Goal: Task Accomplishment & Management: Complete application form

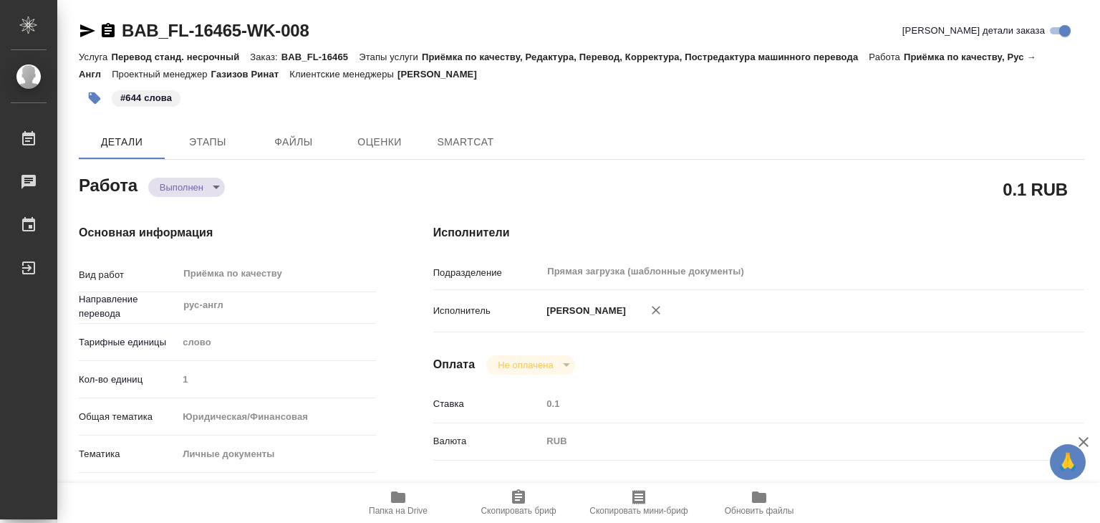
type textarea "x"
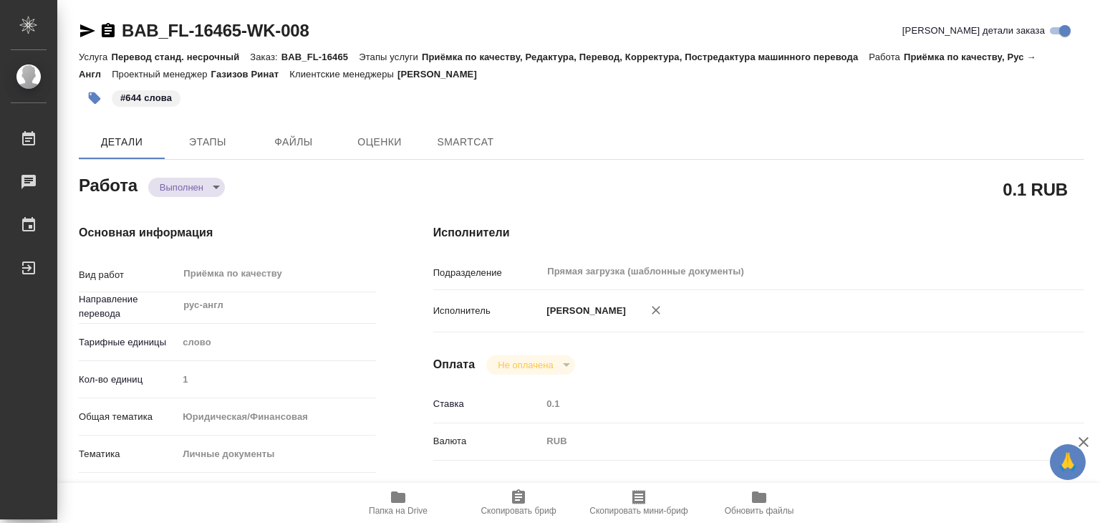
type textarea "x"
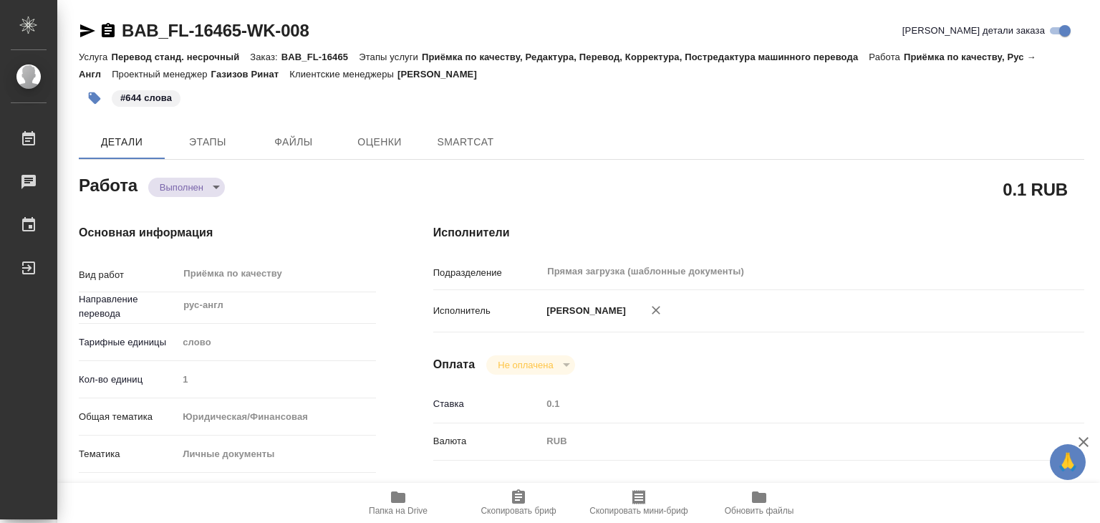
type textarea "x"
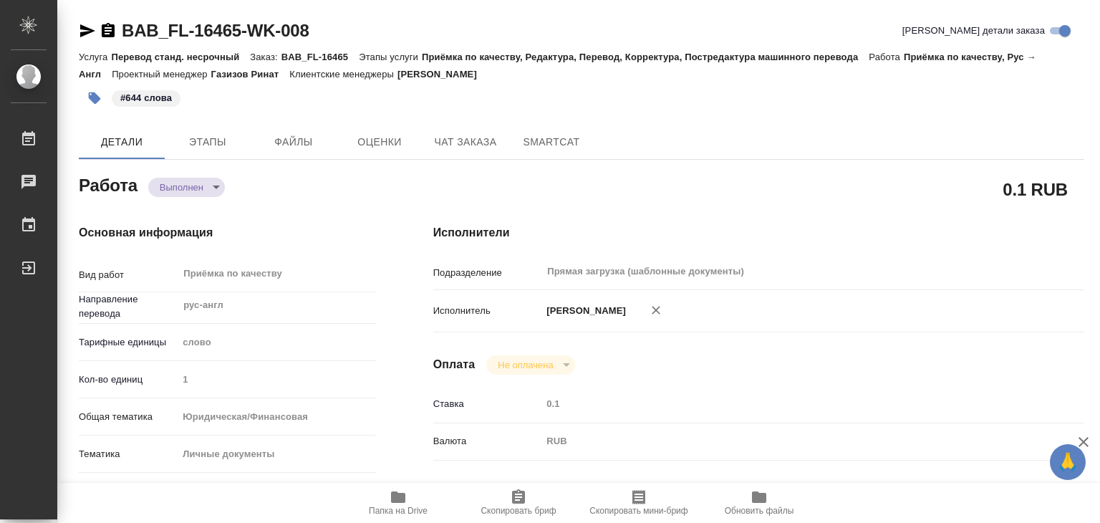
type textarea "x"
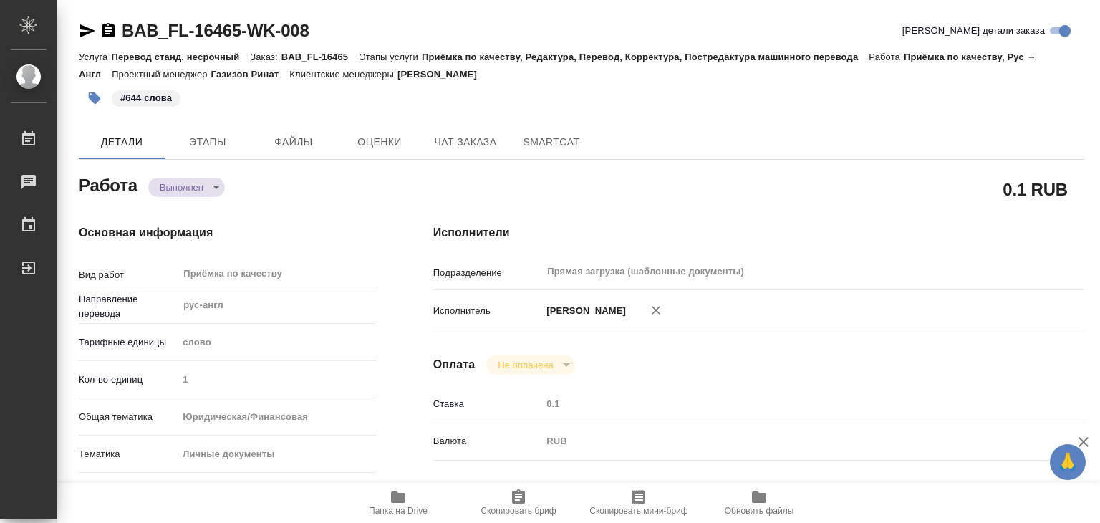
type textarea "x"
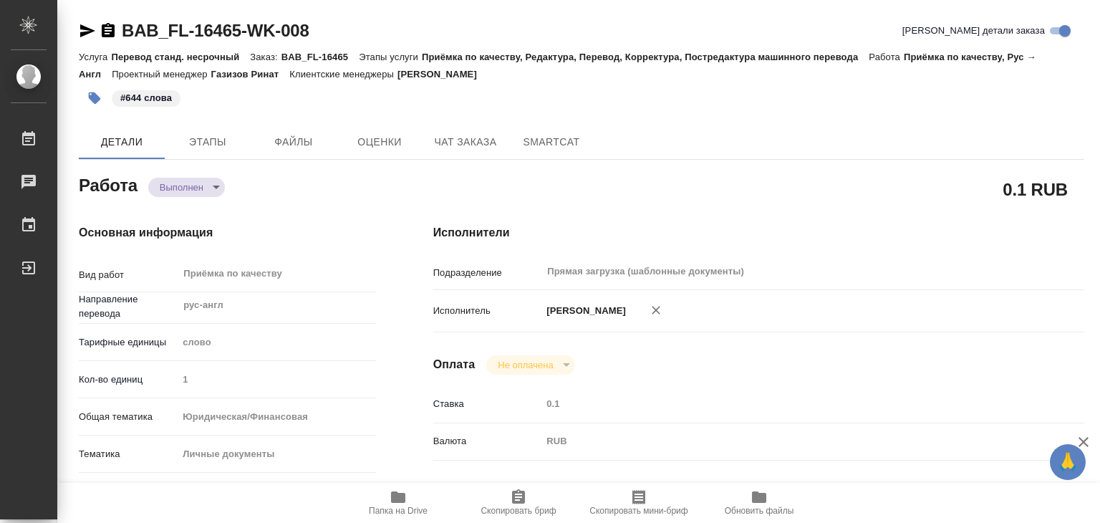
type textarea "x"
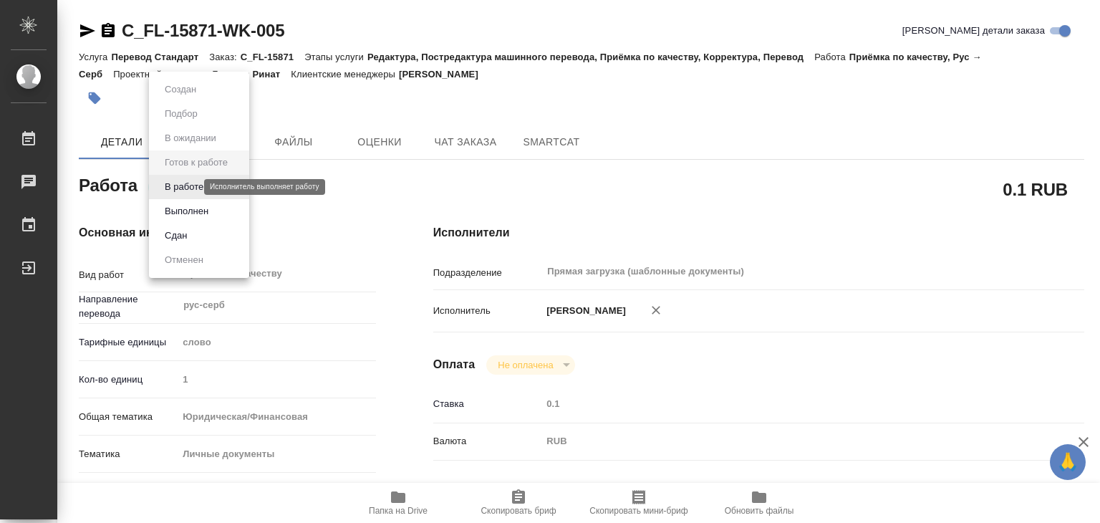
click at [191, 186] on body "🙏 .cls-1 fill:#fff; AWATERA Alilekova [PERSON_NAME] Работы 0 Чаты График Выйти …" at bounding box center [550, 261] width 1100 height 523
click at [214, 190] on li "В работе" at bounding box center [199, 187] width 100 height 24
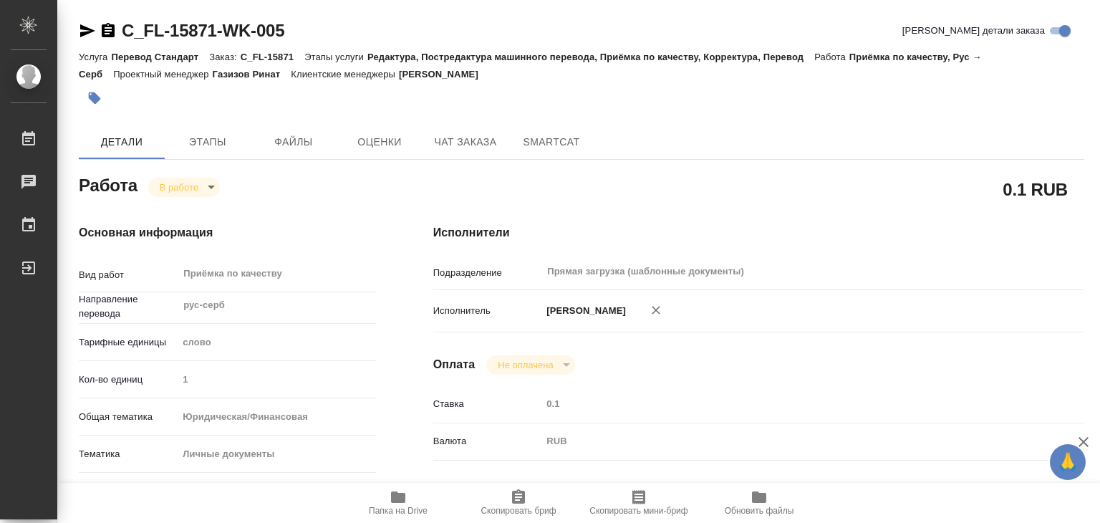
type textarea "x"
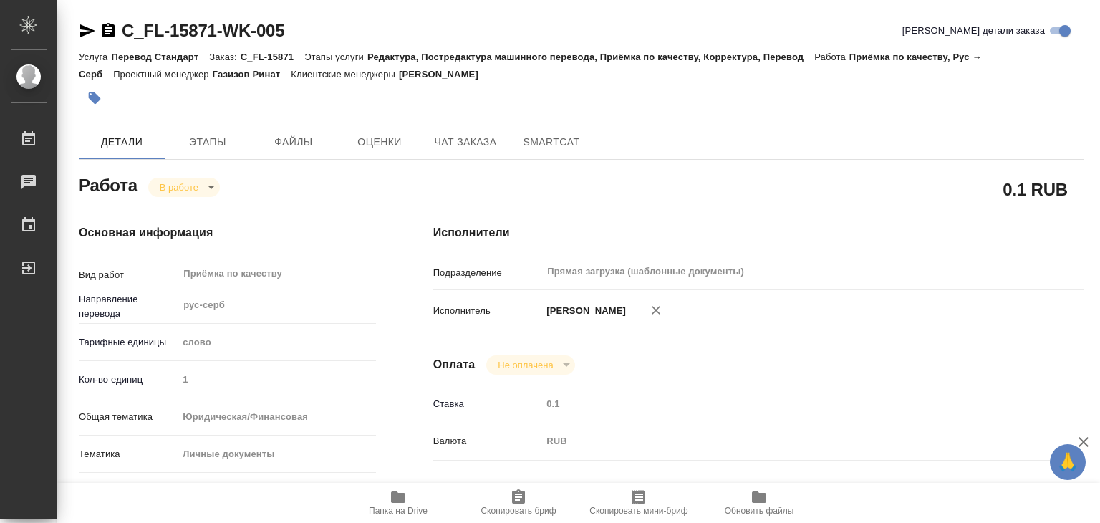
type textarea "x"
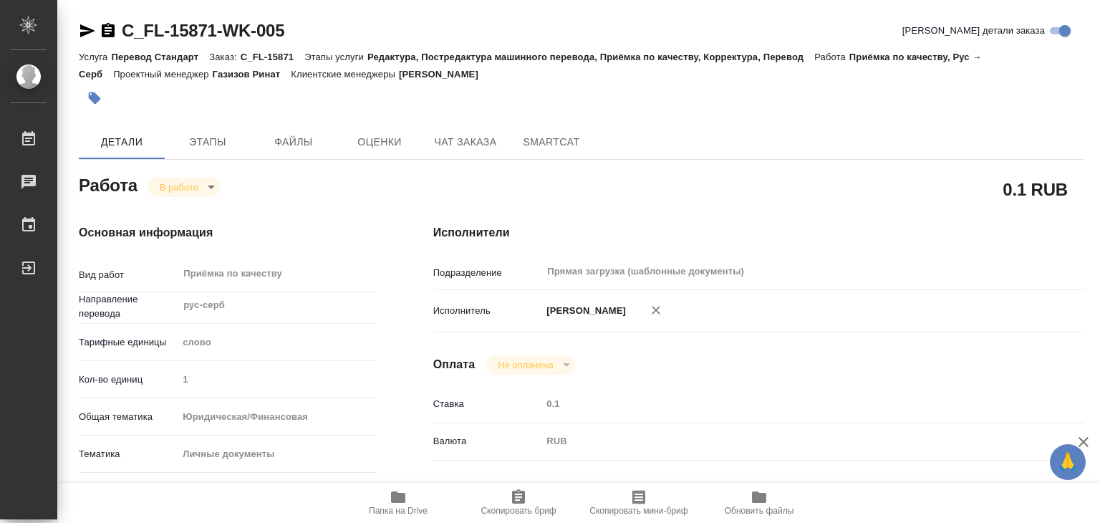
type textarea "x"
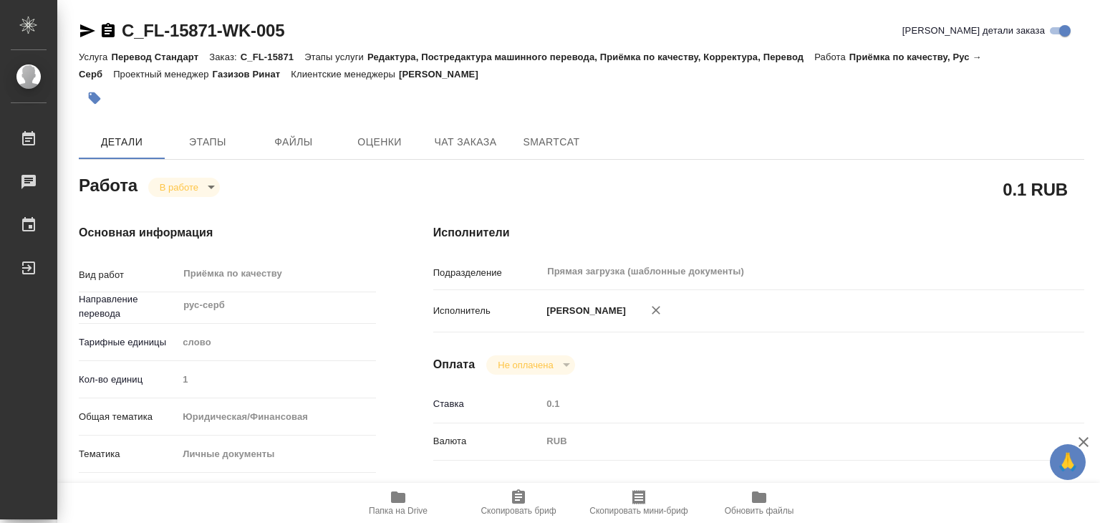
click at [92, 104] on icon "button" at bounding box center [94, 98] width 14 height 14
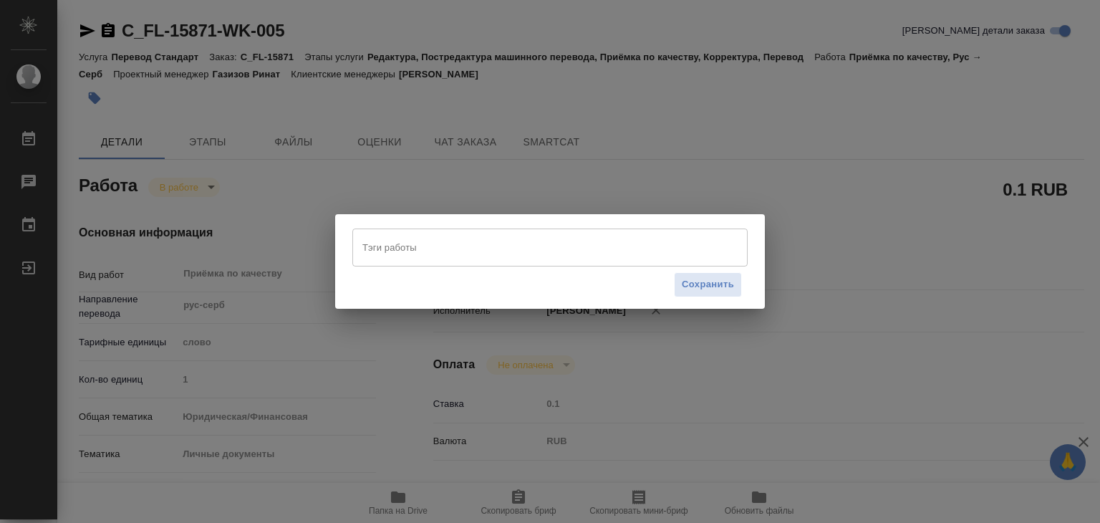
click at [399, 247] on input "Тэги работы" at bounding box center [536, 247] width 355 height 24
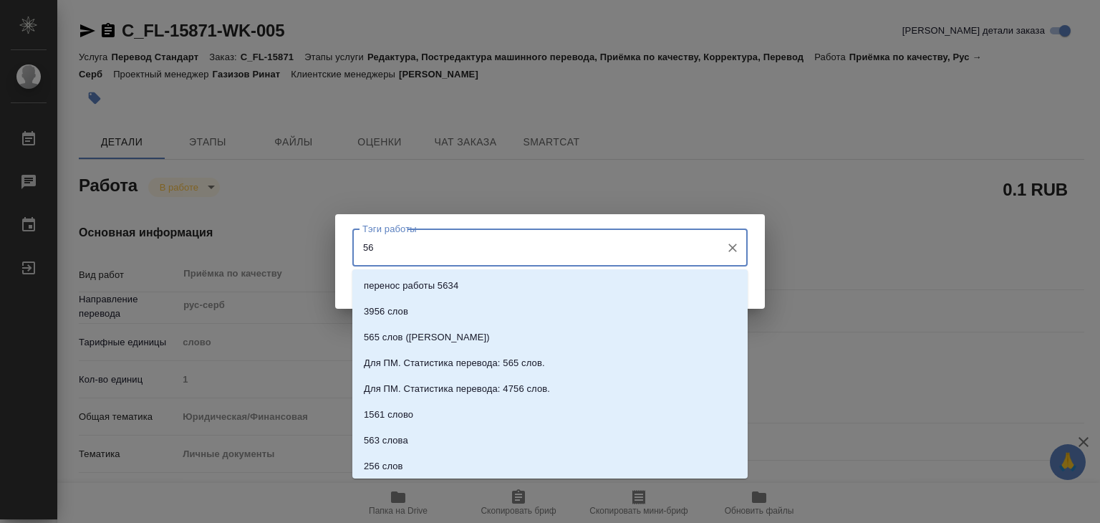
type input "563"
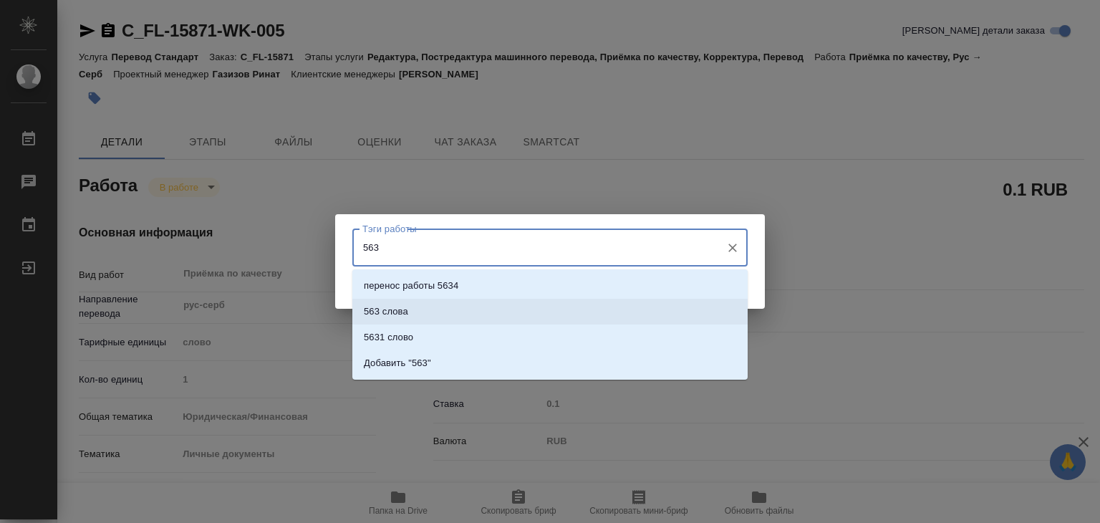
click at [462, 305] on li "563 слова" at bounding box center [549, 312] width 395 height 26
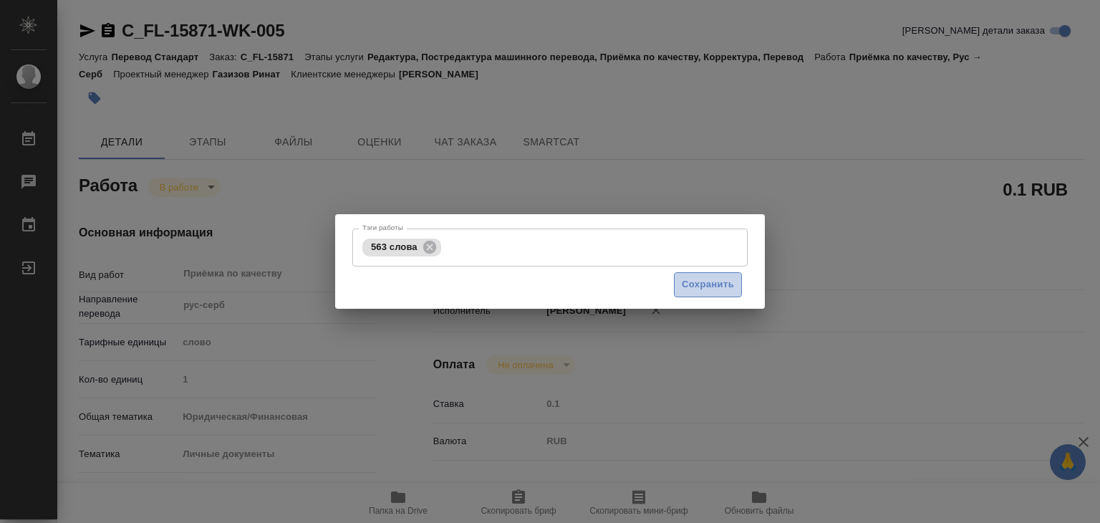
click at [722, 281] on span "Сохранить" at bounding box center [708, 284] width 52 height 16
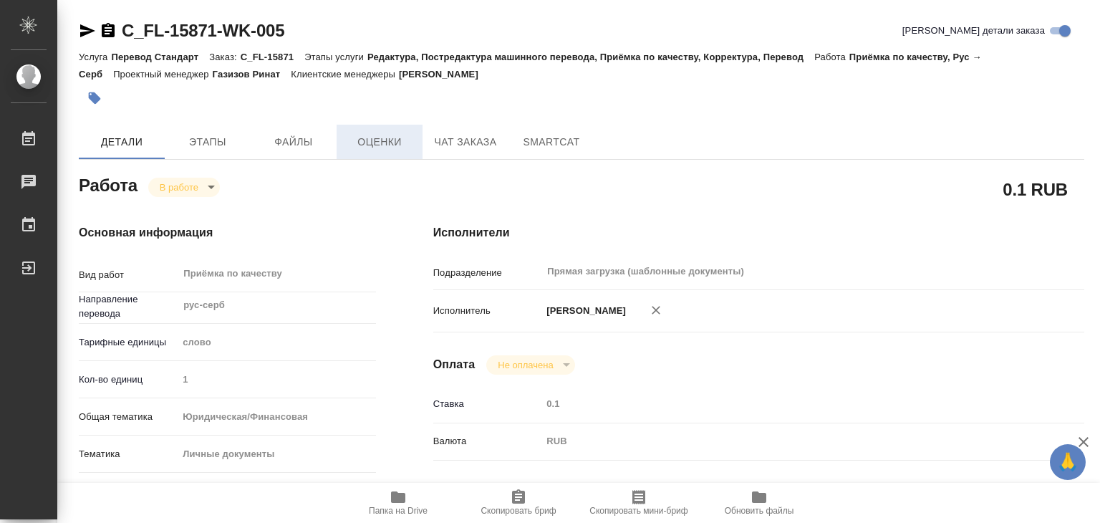
type input "inProgress"
type textarea "Приёмка по качеству"
type textarea "x"
type input "рус-серб"
type input "5a8b1489cc6b4906c91bfd90"
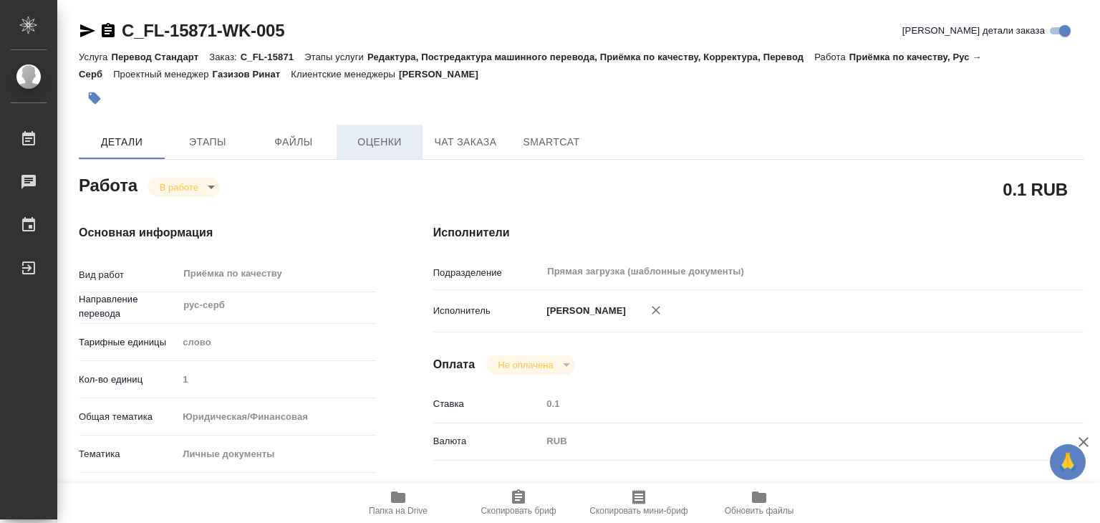
type input "1"
type input "yr-fn"
type input "5a8b8b956a9677013d343cfe"
checkbox input "true"
type input "[DATE] 20:00"
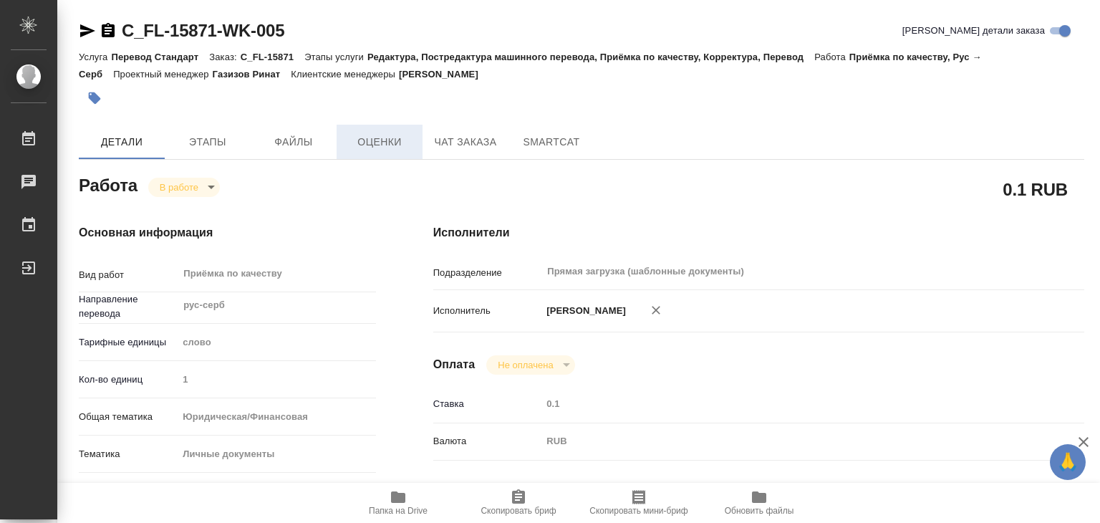
type input "[DATE] 22:35"
type input "[DATE] 21:00"
type input "Прямая загрузка (шаблонные документы)"
type input "notPayed"
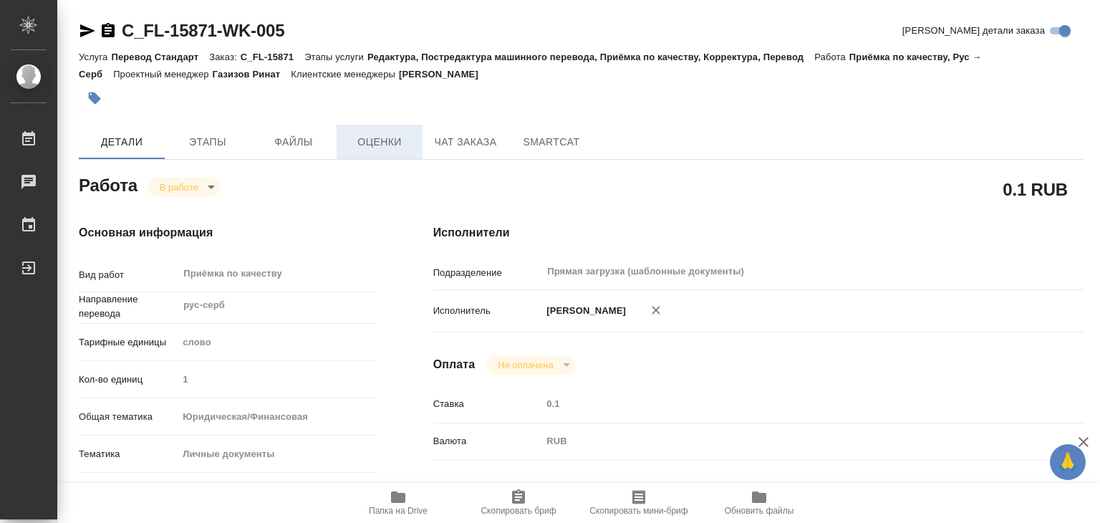
type input "0.1"
type input "RUB"
type input "[PERSON_NAME]"
type textarea "x"
type textarea "/Clients/FL_C/Orders/C_FL-15871/Corrected/C_FL-15871-WK-005"
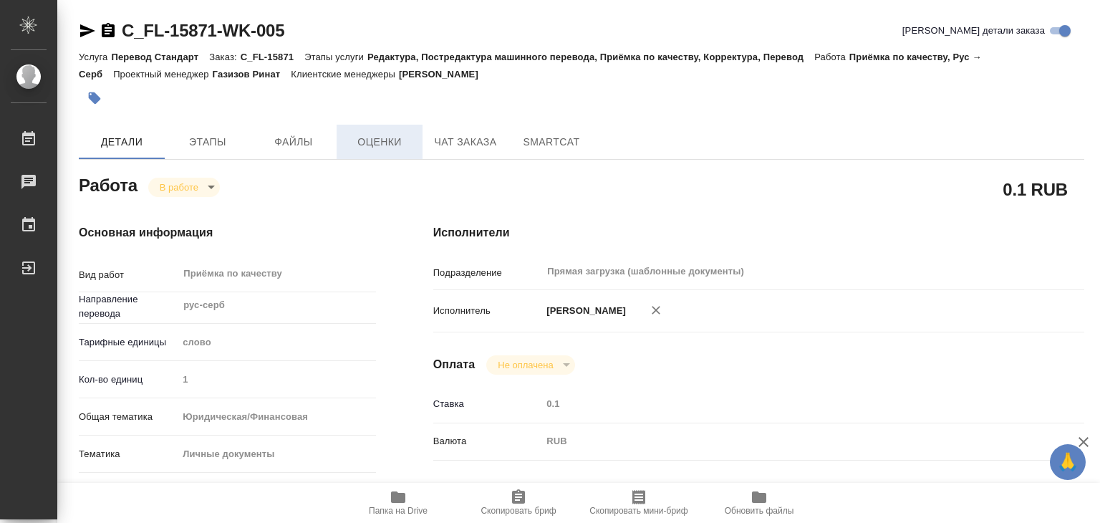
type textarea "x"
type input "C_FL-15871"
type input "Перевод Стандарт"
type input "Редактура, Постредактура машинного перевода, Приёмка по качеству, Корректура, П…"
type input "[PERSON_NAME]"
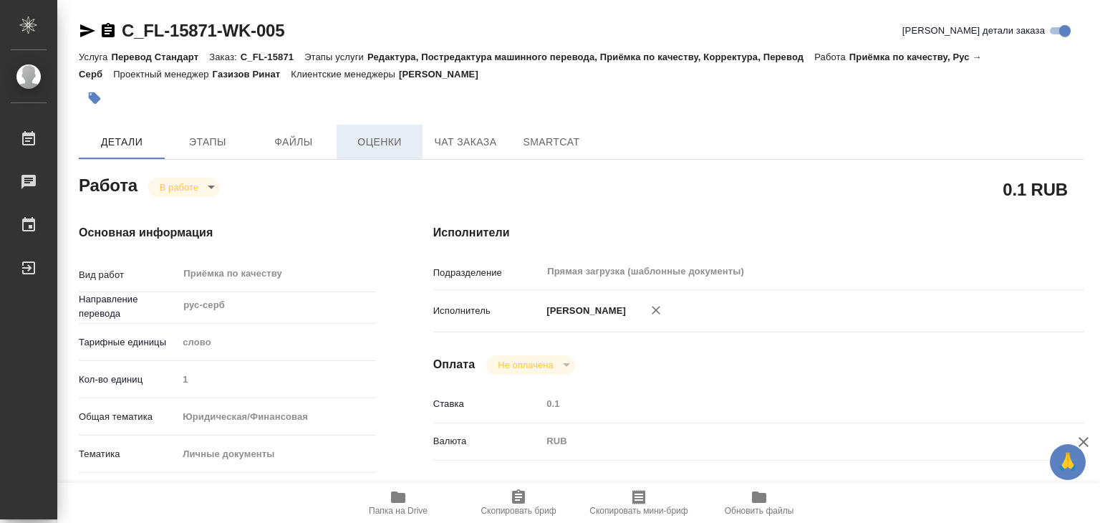
type input "[PERSON_NAME]"
type input "/Clients/FL_C/Orders/C_FL-15871"
type textarea "x"
type textarea "Сербский (кириллица)"
type textarea "x"
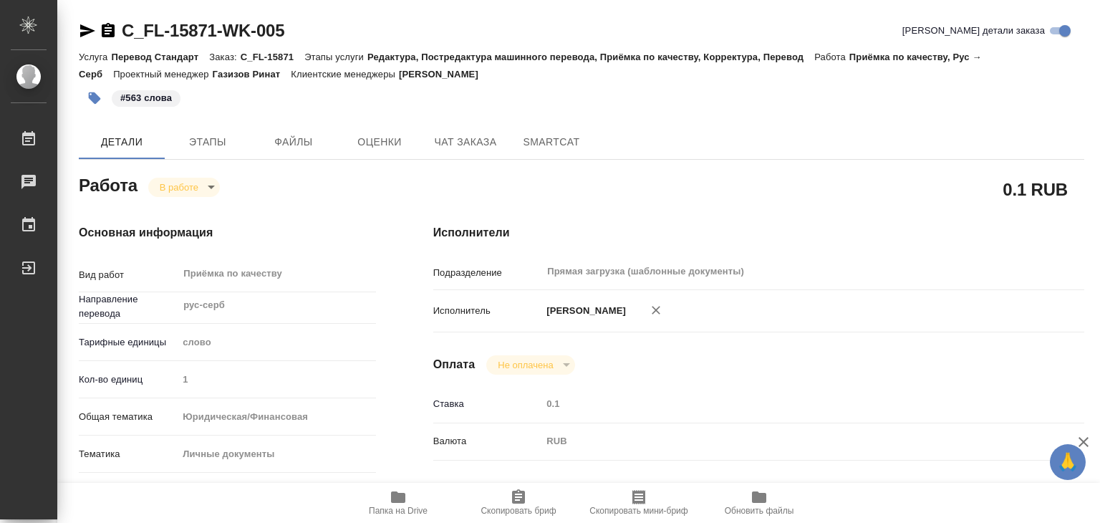
type textarea "x"
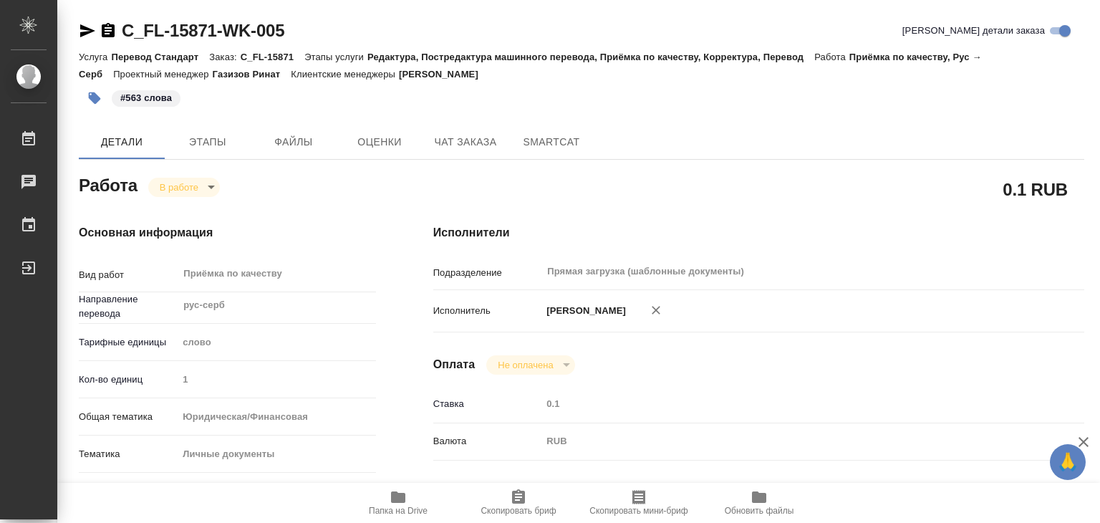
type textarea "x"
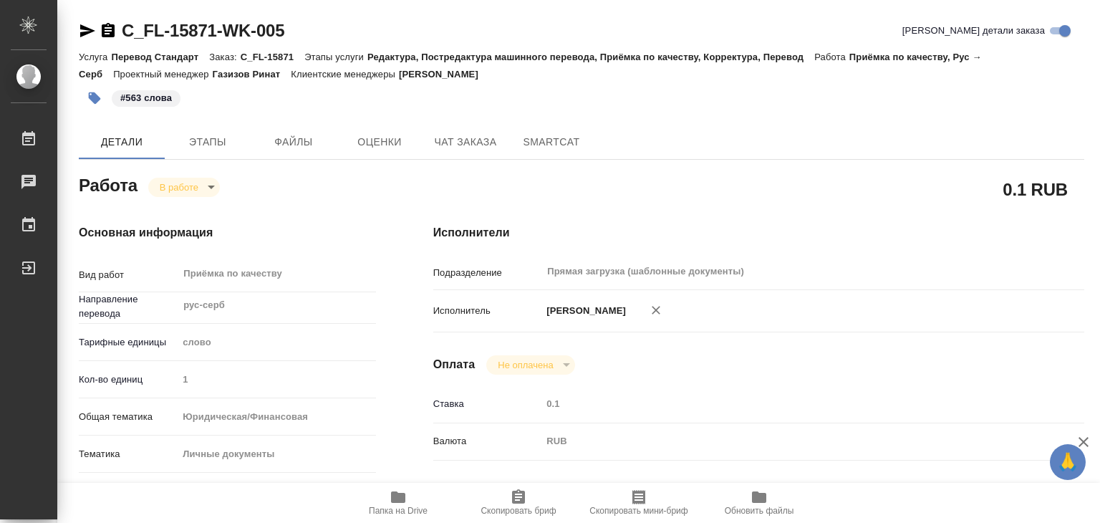
type textarea "x"
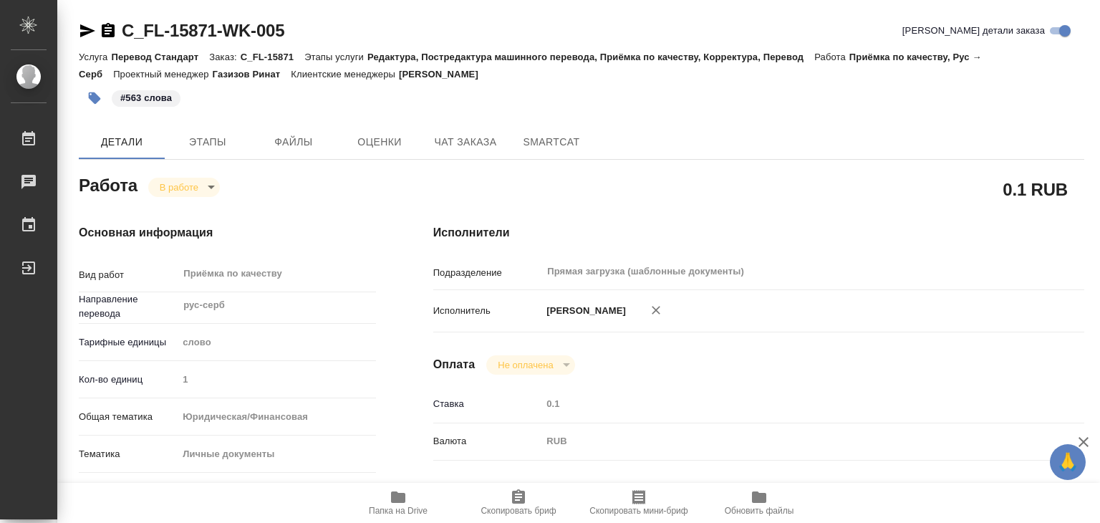
type textarea "x"
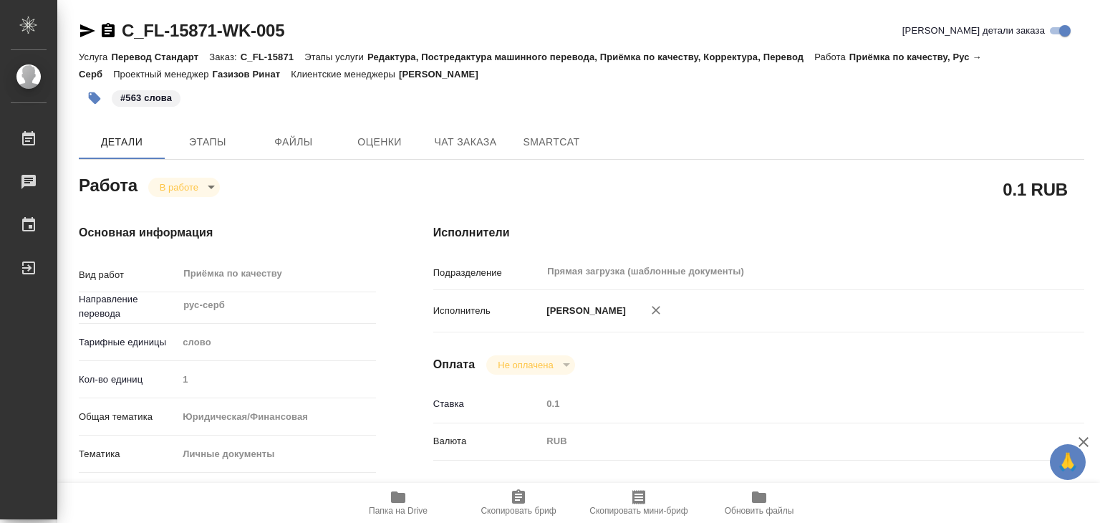
click at [195, 178] on body "🙏 .cls-1 fill:#fff; AWATERA Alilekova [PERSON_NAME] Работы 0 Чаты График Выйти …" at bounding box center [550, 261] width 1100 height 523
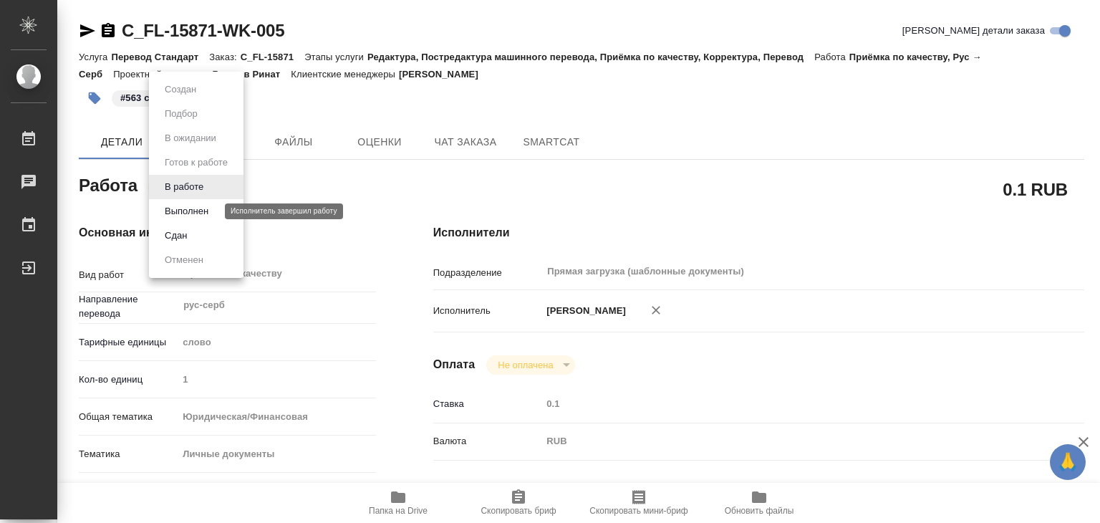
click at [206, 206] on button "Выполнен" at bounding box center [186, 211] width 52 height 16
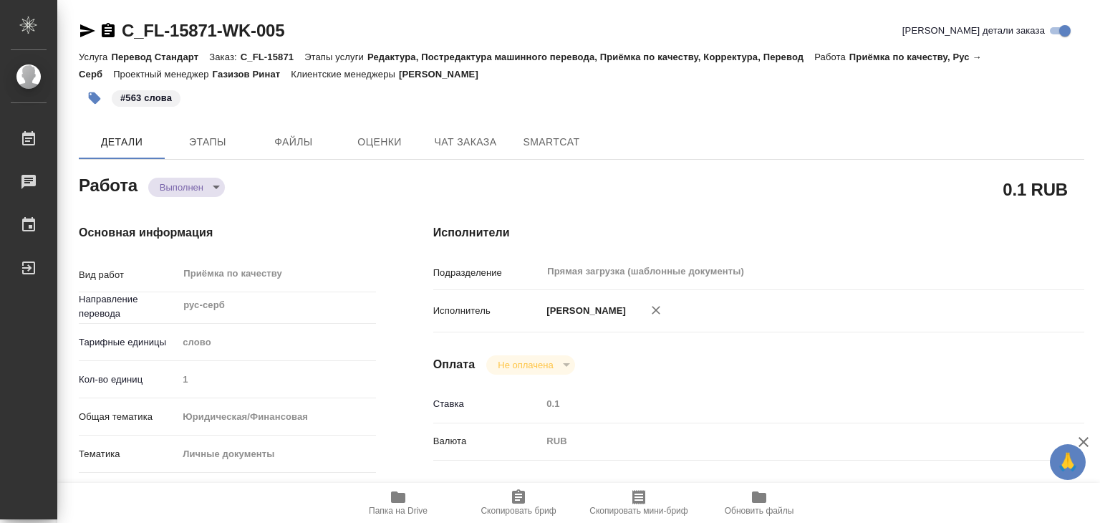
type textarea "x"
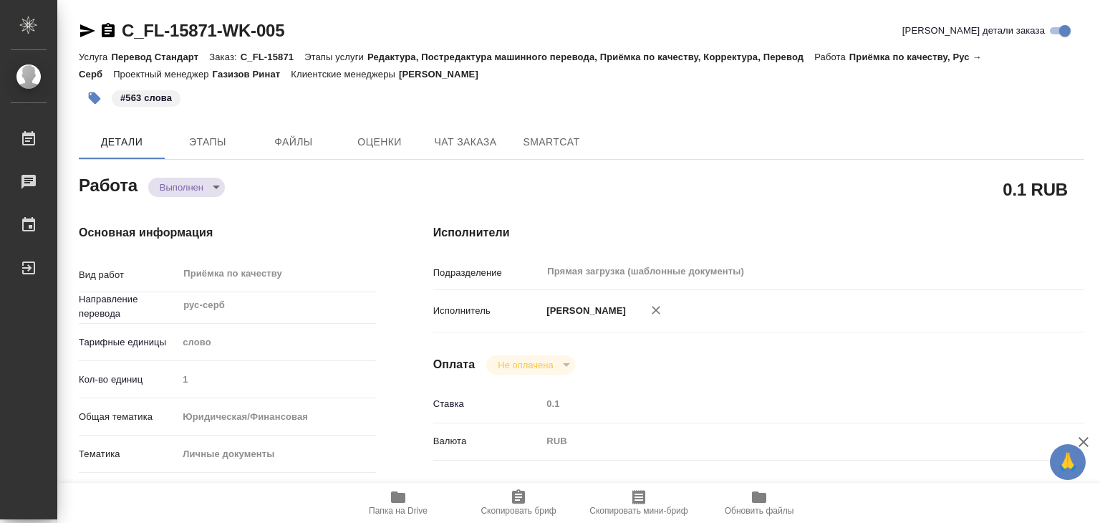
type textarea "x"
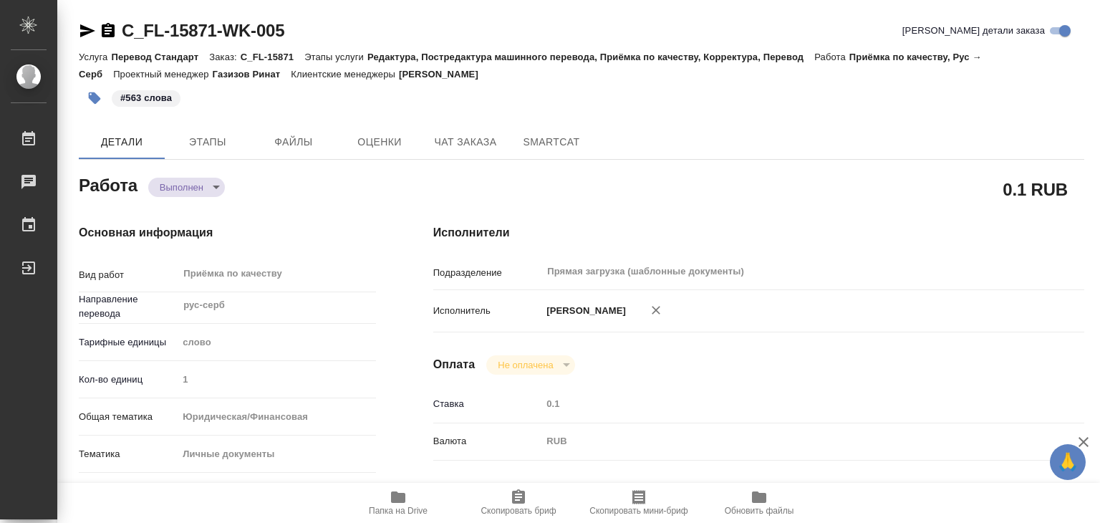
type textarea "x"
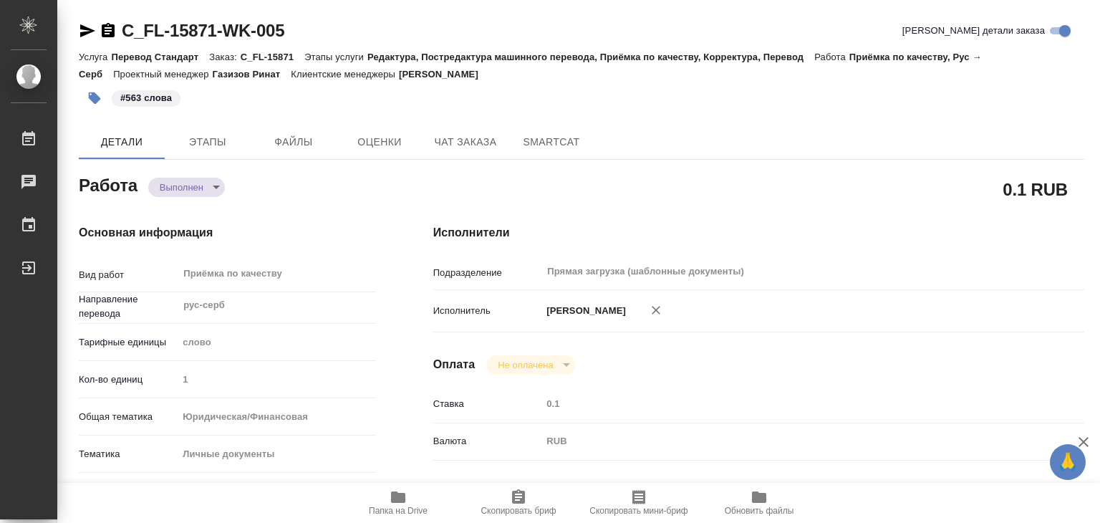
type textarea "x"
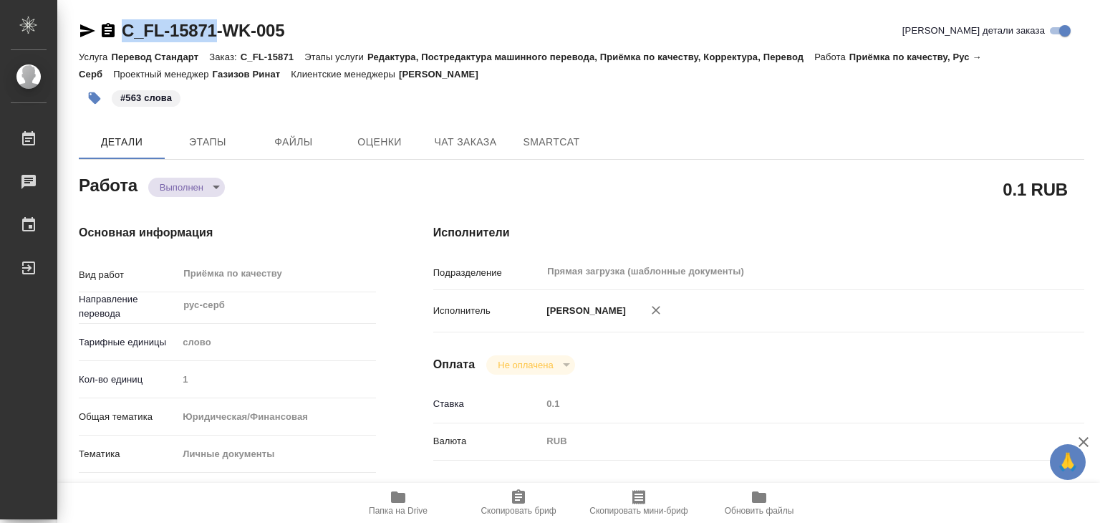
drag, startPoint x: 119, startPoint y: 21, endPoint x: 214, endPoint y: 32, distance: 96.0
click at [214, 32] on div "C_FL-15871-WK-005" at bounding box center [182, 30] width 206 height 23
copy link "C_FL-15871"
